Goal: Information Seeking & Learning: Learn about a topic

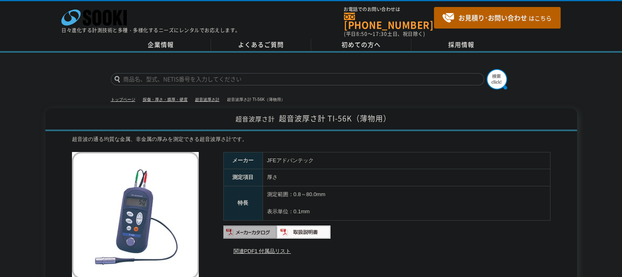
click at [255, 226] on img at bounding box center [250, 232] width 54 height 13
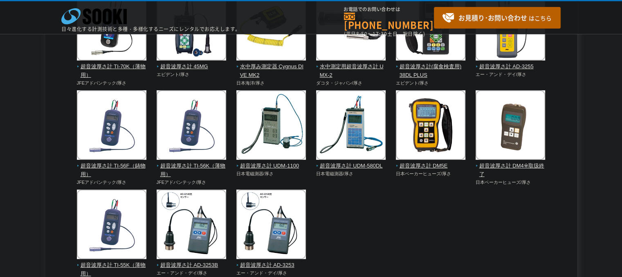
scroll to position [123, 0]
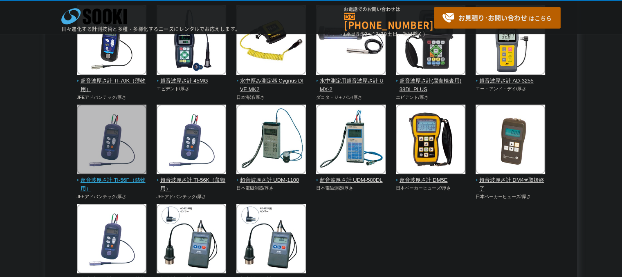
click at [121, 154] on img at bounding box center [112, 141] width 70 height 72
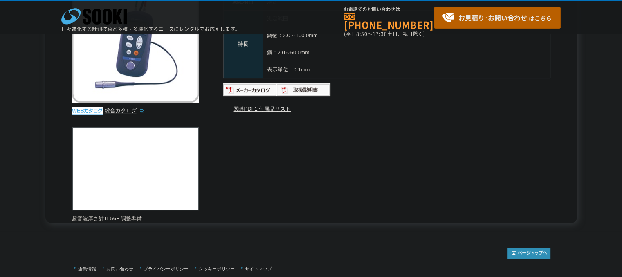
scroll to position [200, 0]
